Goal: Task Accomplishment & Management: Manage account settings

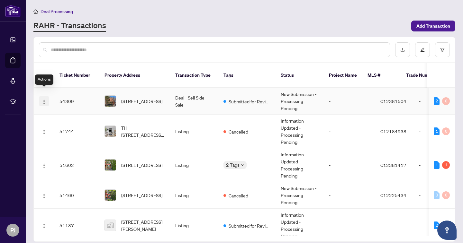
click at [44, 99] on img "button" at bounding box center [43, 101] width 5 height 5
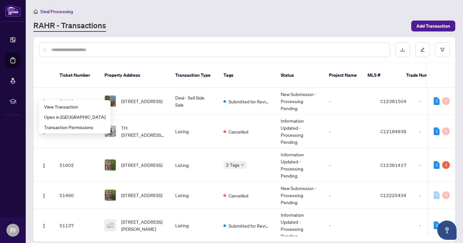
click at [189, 4] on main "Deal Processing [PERSON_NAME] - Transactions Add Transaction Ticket Number Prop…" at bounding box center [244, 121] width 437 height 243
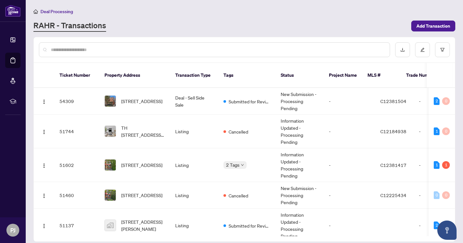
click at [241, 25] on div "RAHR - Transactions" at bounding box center [220, 26] width 374 height 12
click at [42, 130] on img "button" at bounding box center [43, 132] width 5 height 5
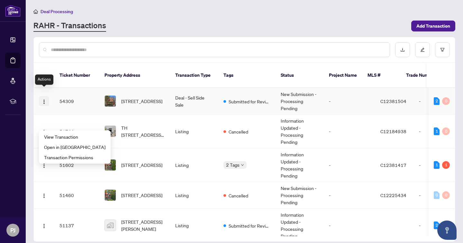
click at [44, 99] on img "button" at bounding box center [43, 101] width 5 height 5
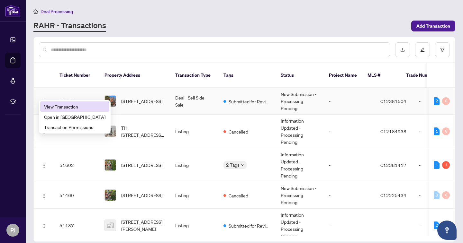
click at [46, 105] on span "View Transaction" at bounding box center [74, 106] width 61 height 7
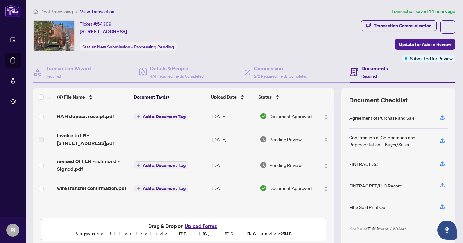
click at [51, 12] on span "Deal Processing" at bounding box center [57, 12] width 32 height 6
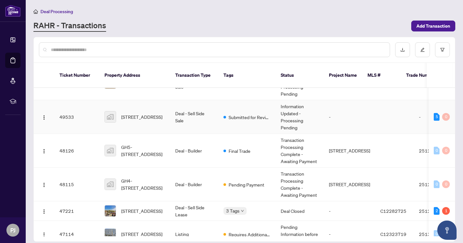
scroll to position [211, 0]
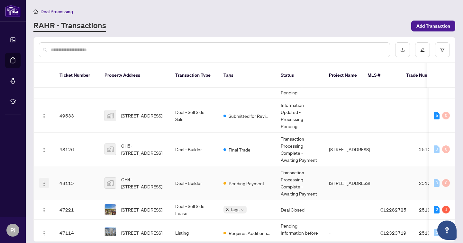
click at [45, 181] on img "button" at bounding box center [43, 183] width 5 height 5
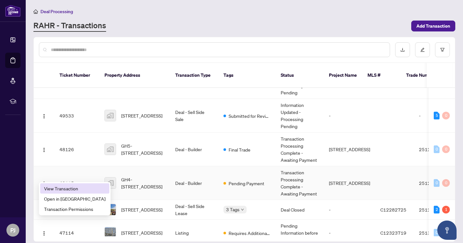
click at [59, 187] on span "View Transaction" at bounding box center [74, 188] width 61 height 7
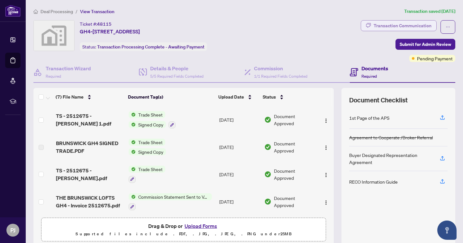
click at [418, 24] on div "Transaction Communication" at bounding box center [403, 26] width 58 height 10
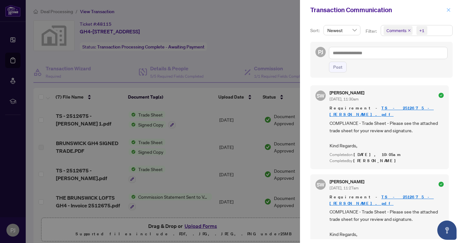
click at [447, 10] on icon "close" at bounding box center [448, 10] width 5 height 5
